Goal: Task Accomplishment & Management: Use online tool/utility

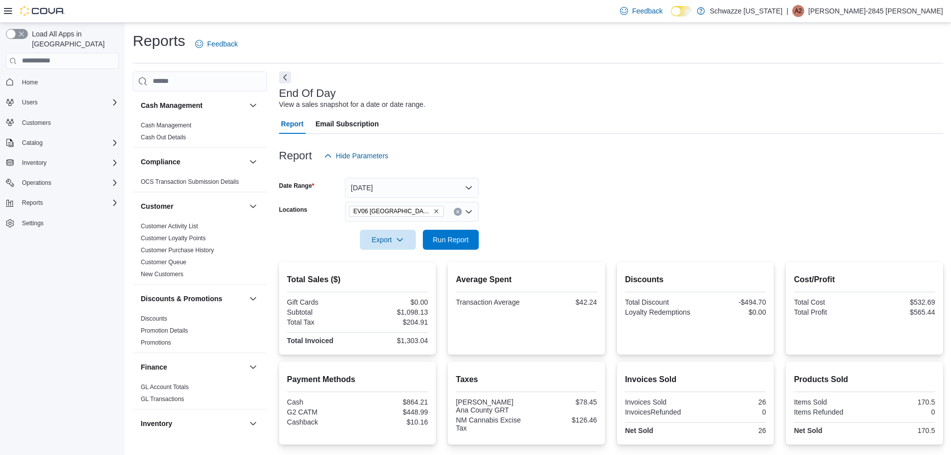
scroll to position [449, 0]
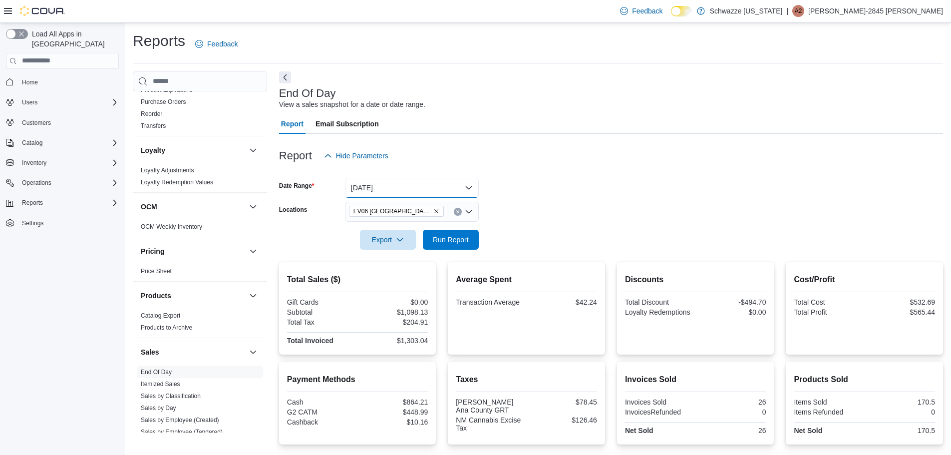
click at [467, 190] on button "[DATE]" at bounding box center [412, 188] width 134 height 20
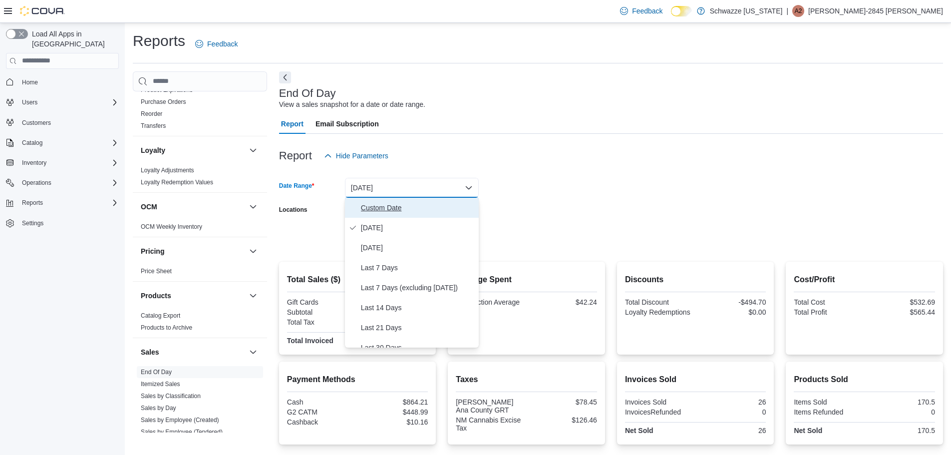
click at [412, 209] on span "Custom Date" at bounding box center [418, 208] width 114 height 12
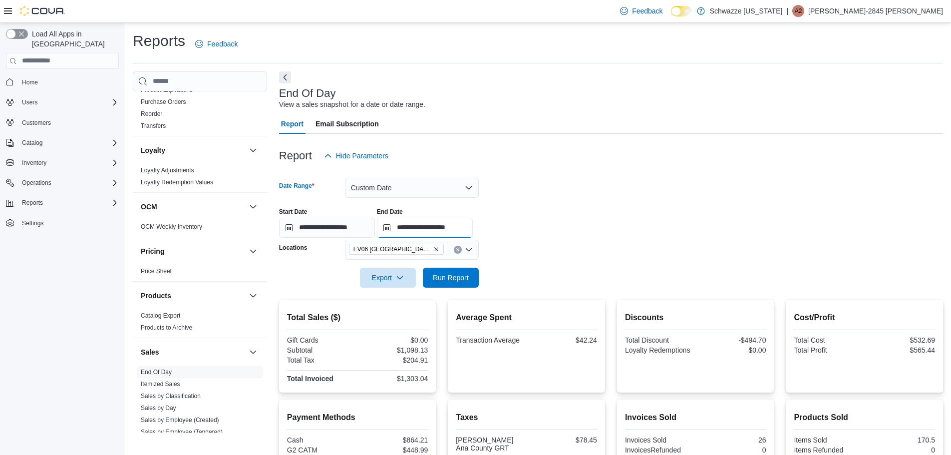
click at [464, 227] on input "**********" at bounding box center [425, 228] width 96 height 20
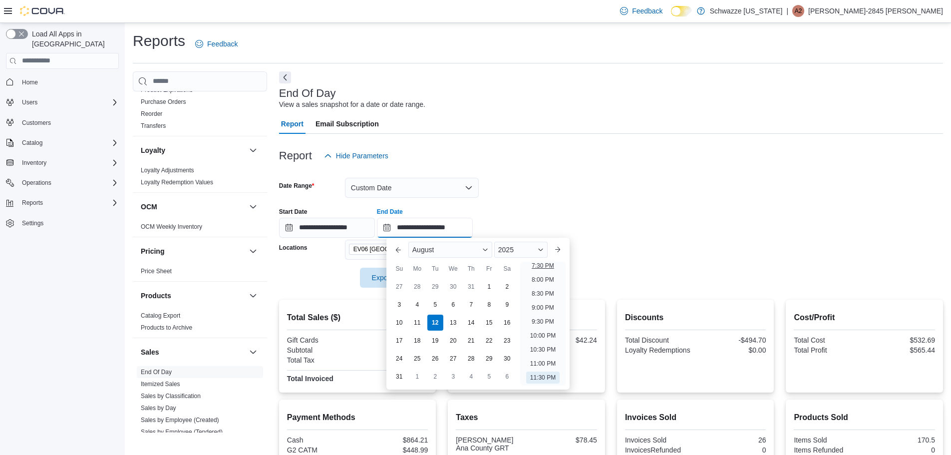
scroll to position [536, 0]
click at [538, 265] on li "7:00 PM" at bounding box center [542, 264] width 30 height 12
type input "**********"
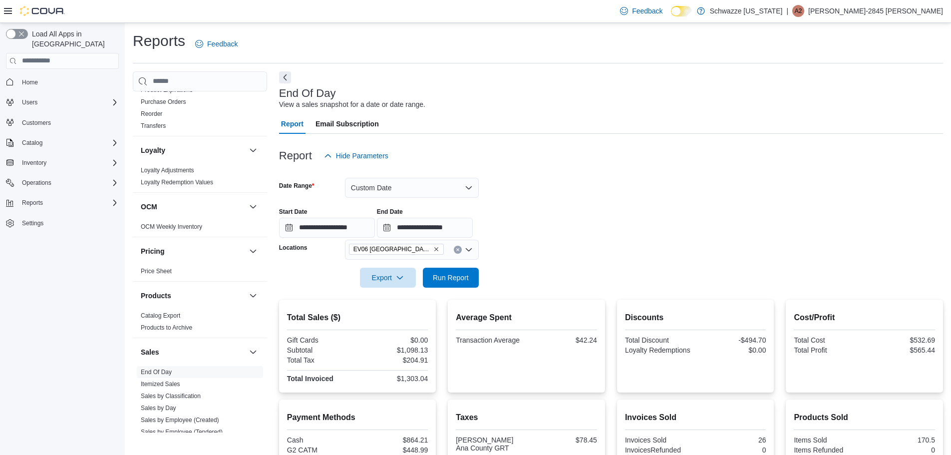
click at [608, 240] on form "**********" at bounding box center [611, 227] width 664 height 122
click at [447, 269] on span "Run Report" at bounding box center [451, 277] width 44 height 20
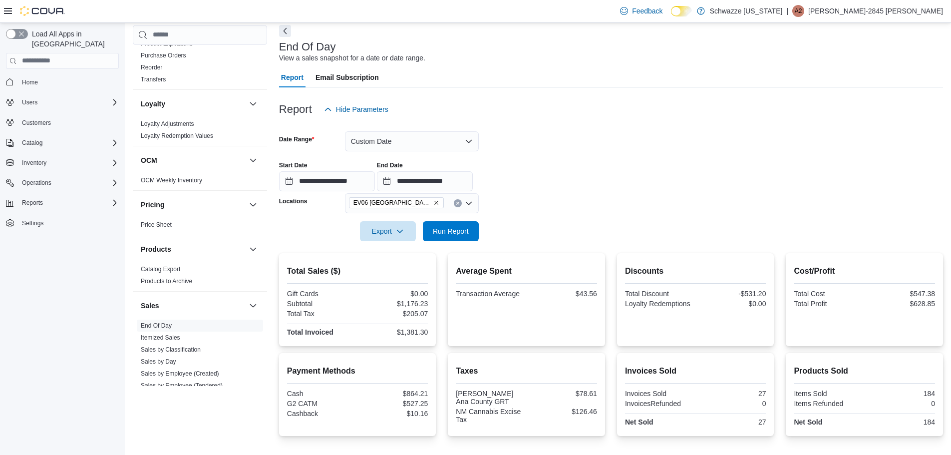
scroll to position [62, 0]
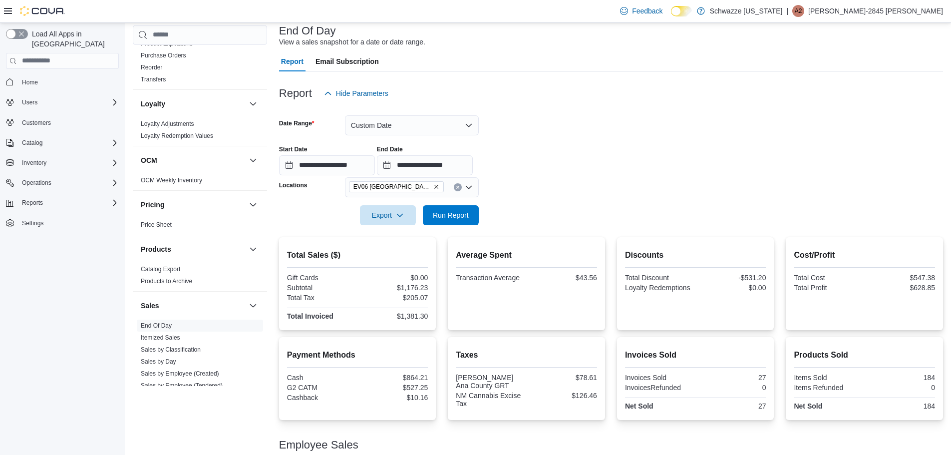
click at [445, 137] on div "**********" at bounding box center [611, 156] width 664 height 38
click at [451, 118] on button "Custom Date" at bounding box center [412, 125] width 134 height 20
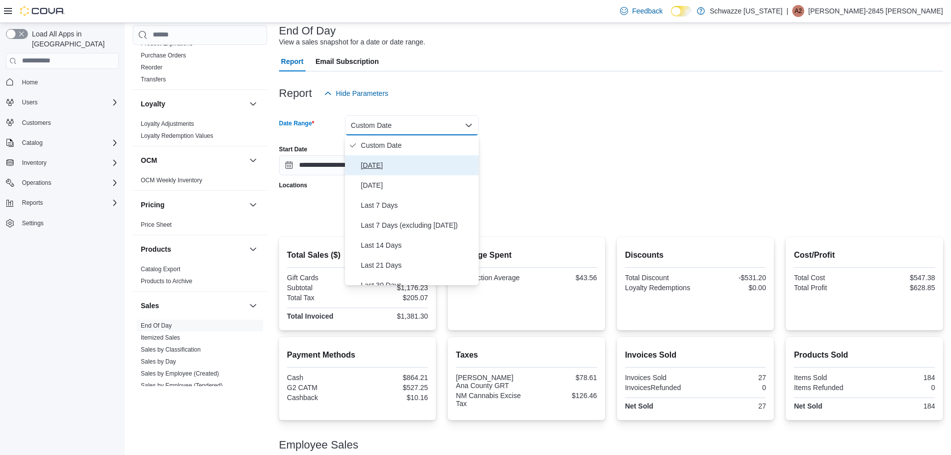
click at [374, 165] on span "[DATE]" at bounding box center [418, 165] width 114 height 12
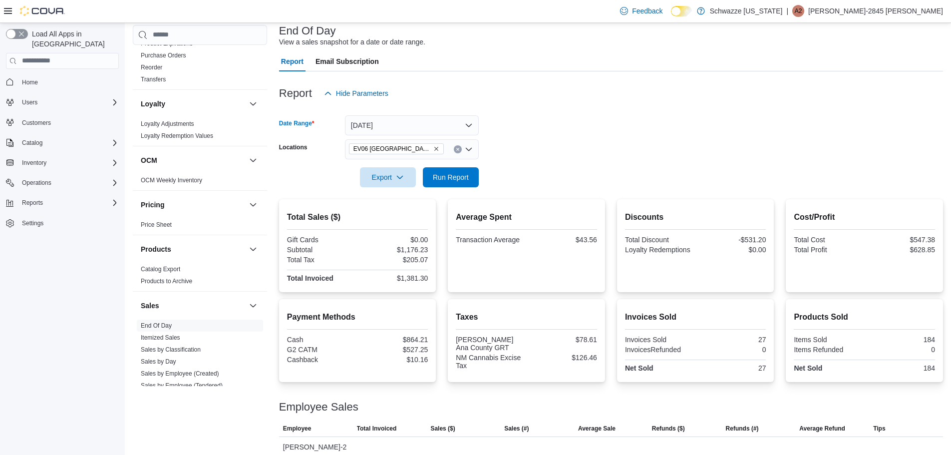
click at [684, 12] on icon at bounding box center [680, 10] width 5 height 5
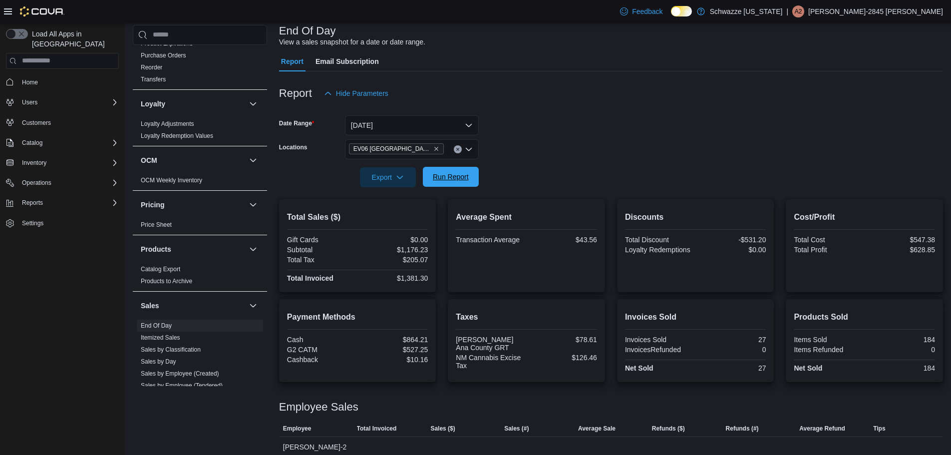
click at [458, 181] on span "Run Report" at bounding box center [451, 177] width 36 height 10
click at [462, 173] on span "Run Report" at bounding box center [451, 177] width 36 height 10
click at [447, 185] on span "Run Report" at bounding box center [451, 177] width 44 height 20
click at [445, 170] on span "Run Report" at bounding box center [451, 177] width 44 height 20
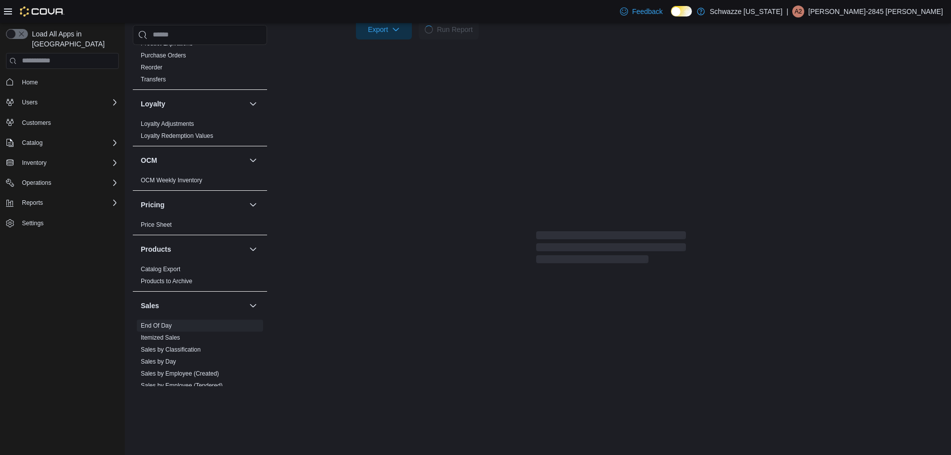
scroll to position [158, 0]
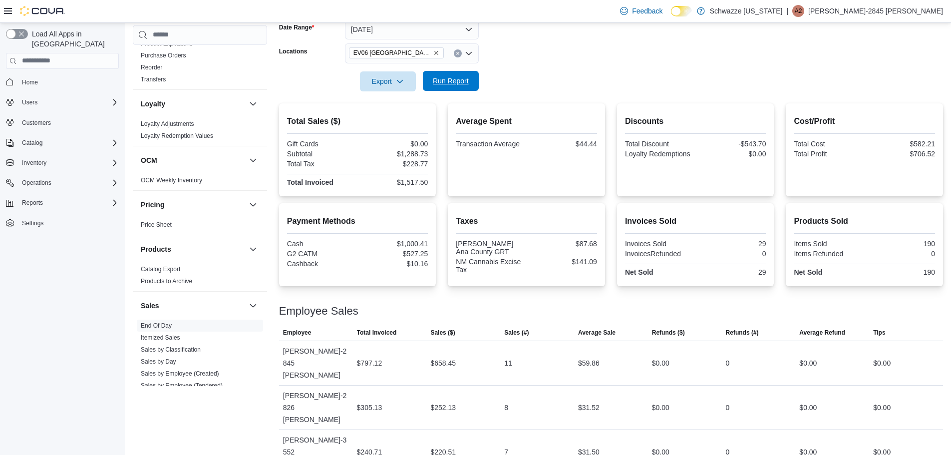
click at [463, 90] on span "Run Report" at bounding box center [451, 81] width 44 height 20
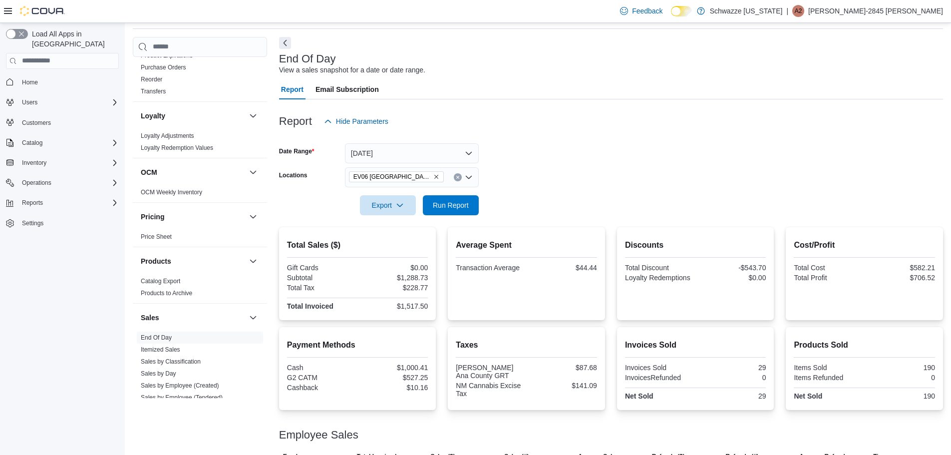
scroll to position [0, 0]
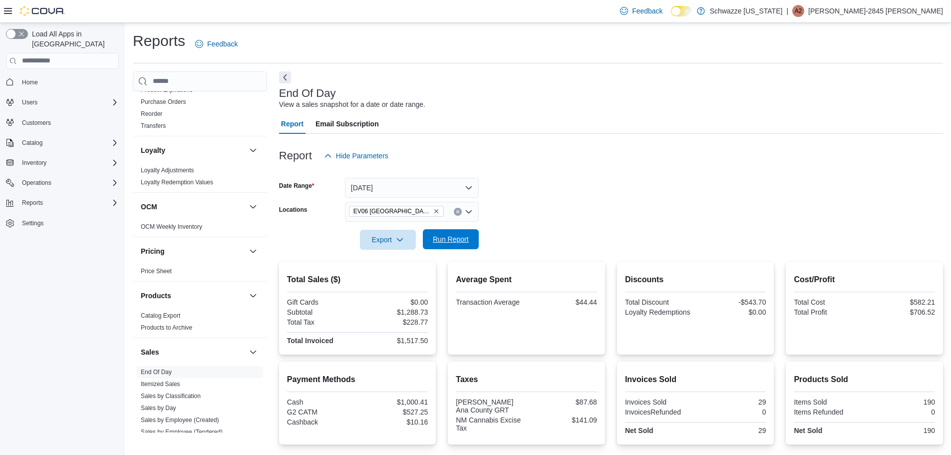
click at [448, 233] on span "Run Report" at bounding box center [451, 239] width 44 height 20
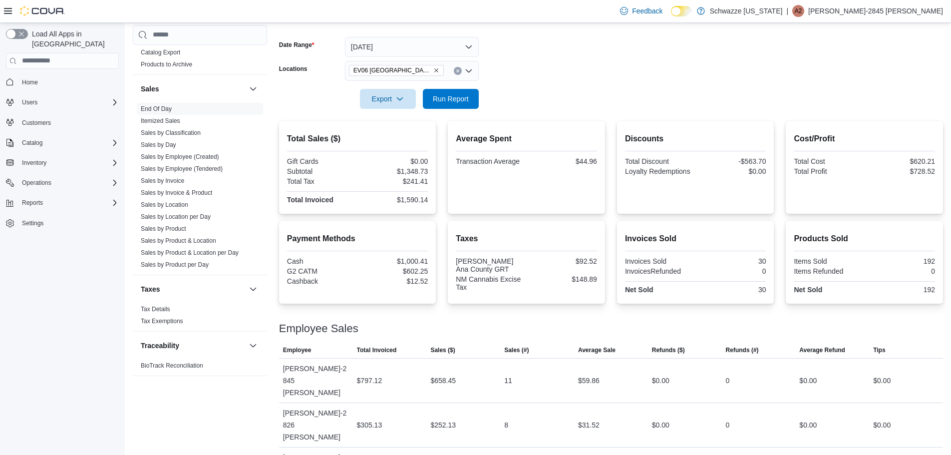
scroll to position [158, 0]
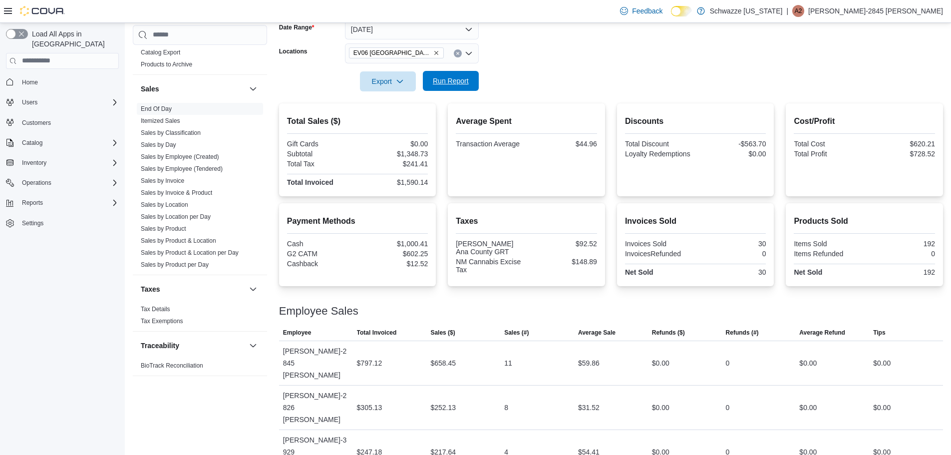
click at [471, 83] on span "Run Report" at bounding box center [451, 81] width 44 height 20
